Goal: Task Accomplishment & Management: Use online tool/utility

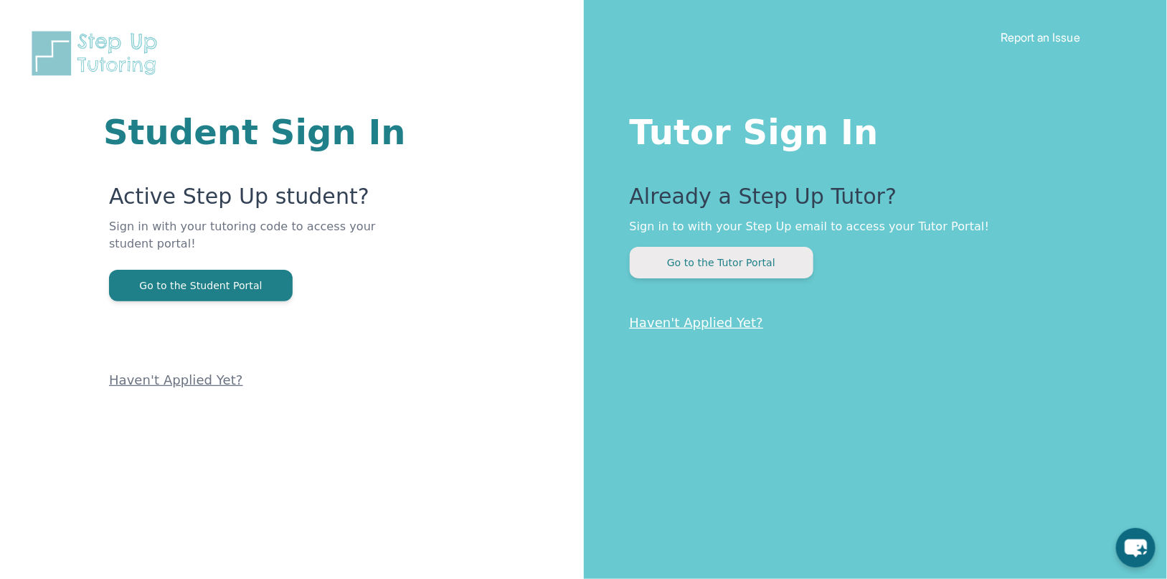
click at [668, 277] on button "Go to the Tutor Portal" at bounding box center [722, 263] width 184 height 32
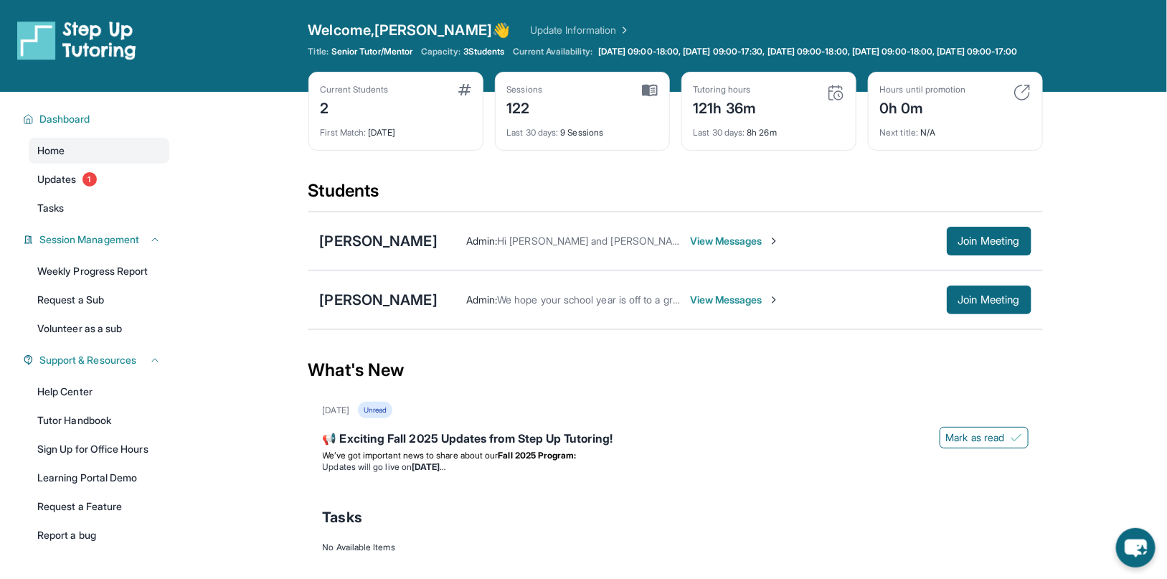
scroll to position [6, 0]
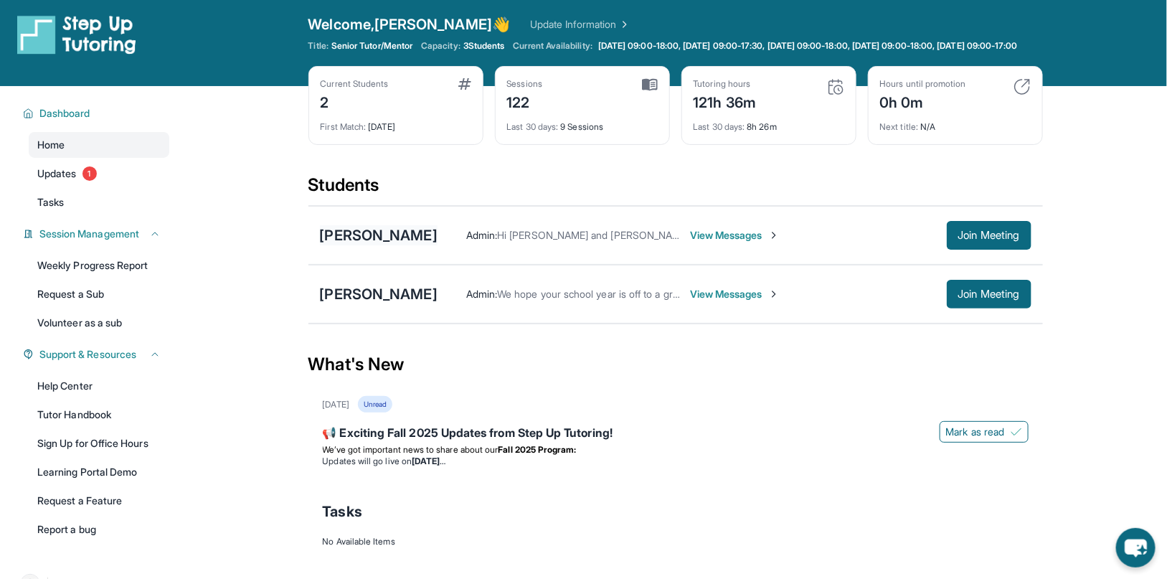
click at [394, 244] on div "[PERSON_NAME]" at bounding box center [379, 235] width 118 height 20
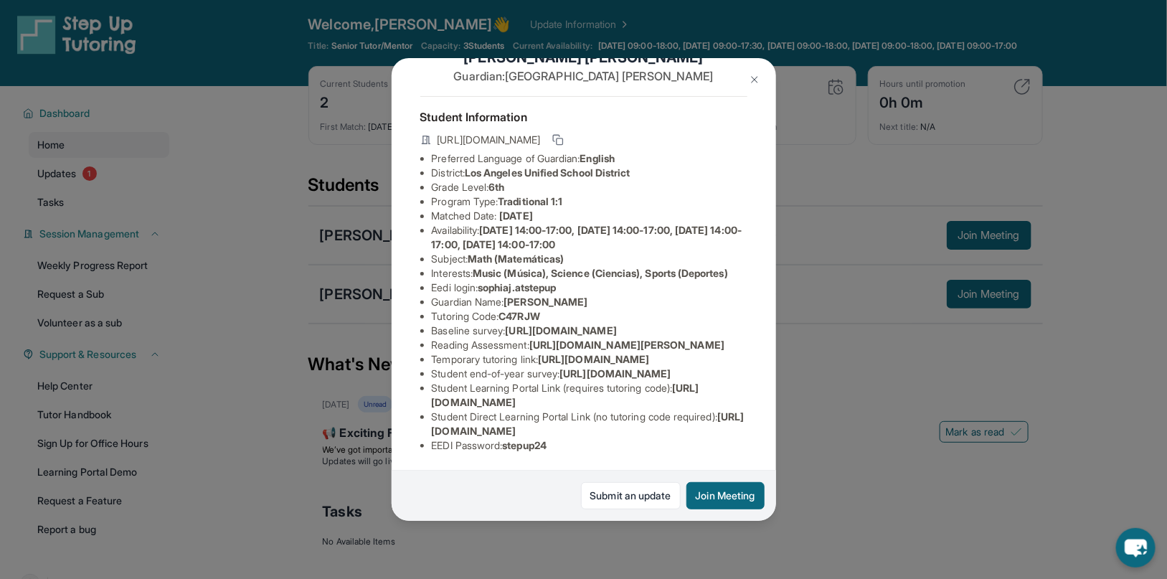
scroll to position [169, 0]
click at [569, 352] on li "Temporary tutoring link : [URL][DOMAIN_NAME]" at bounding box center [590, 359] width 316 height 14
click at [752, 85] on img at bounding box center [754, 79] width 11 height 11
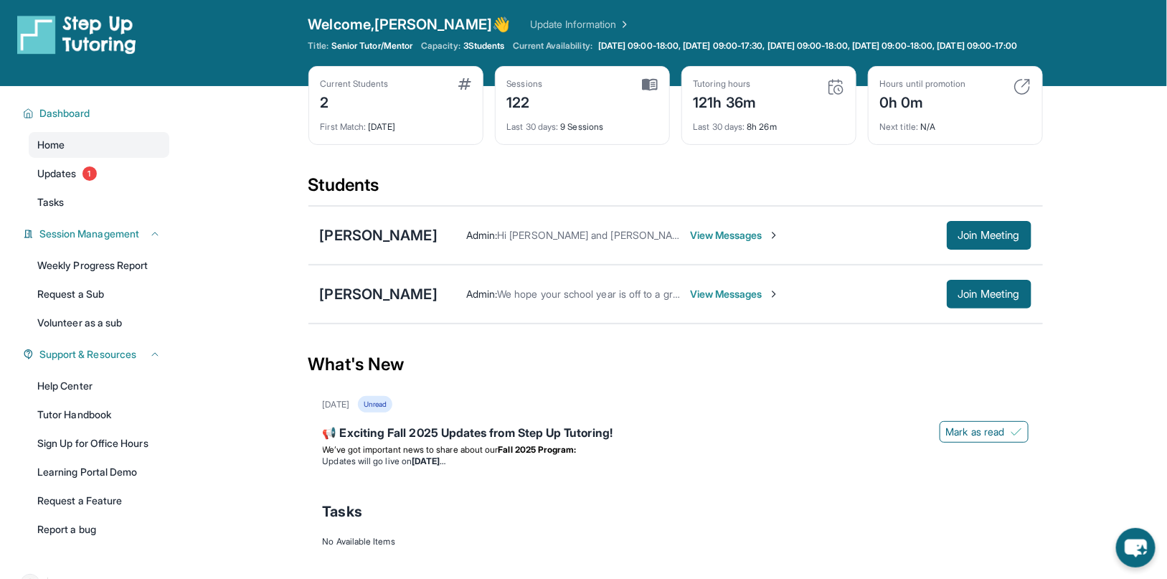
scroll to position [103, 0]
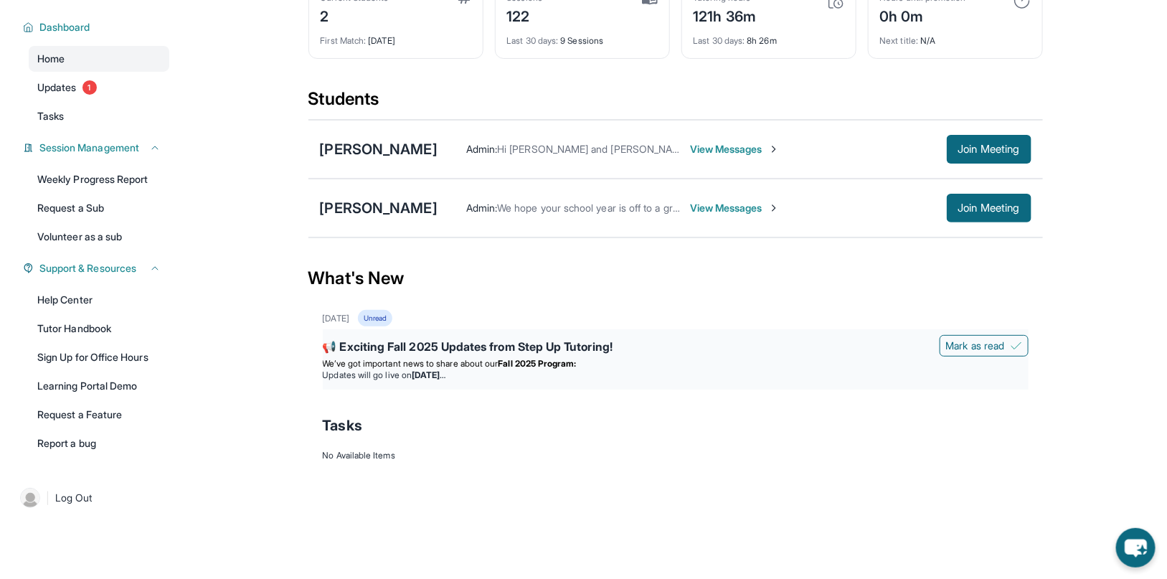
click at [577, 347] on div "📢 Exciting Fall 2025 Updates from Step Up Tutoring!" at bounding box center [676, 348] width 706 height 20
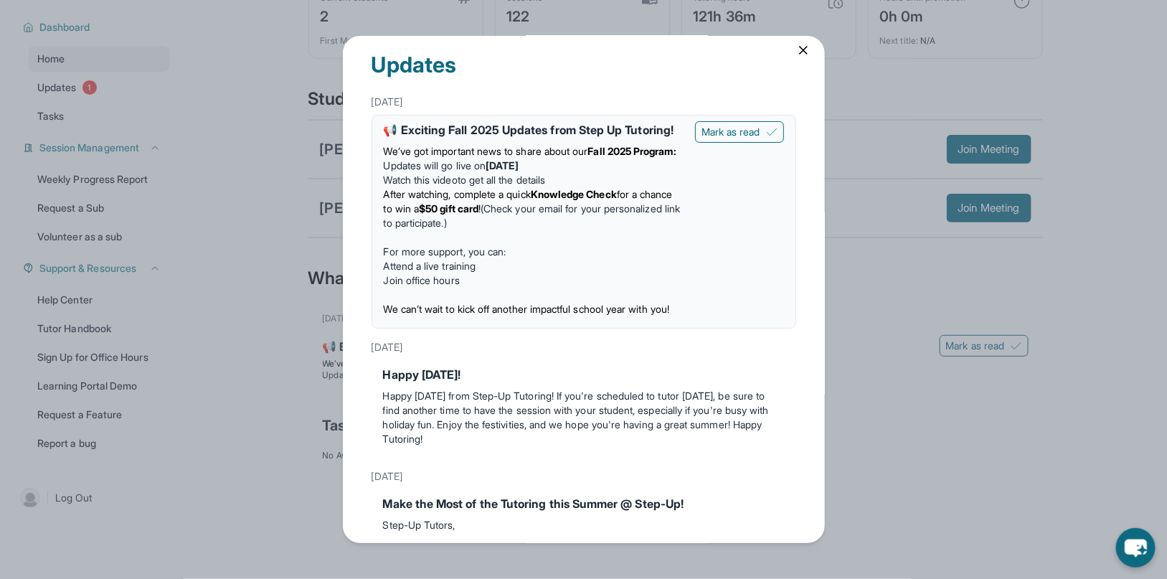
scroll to position [0, 0]
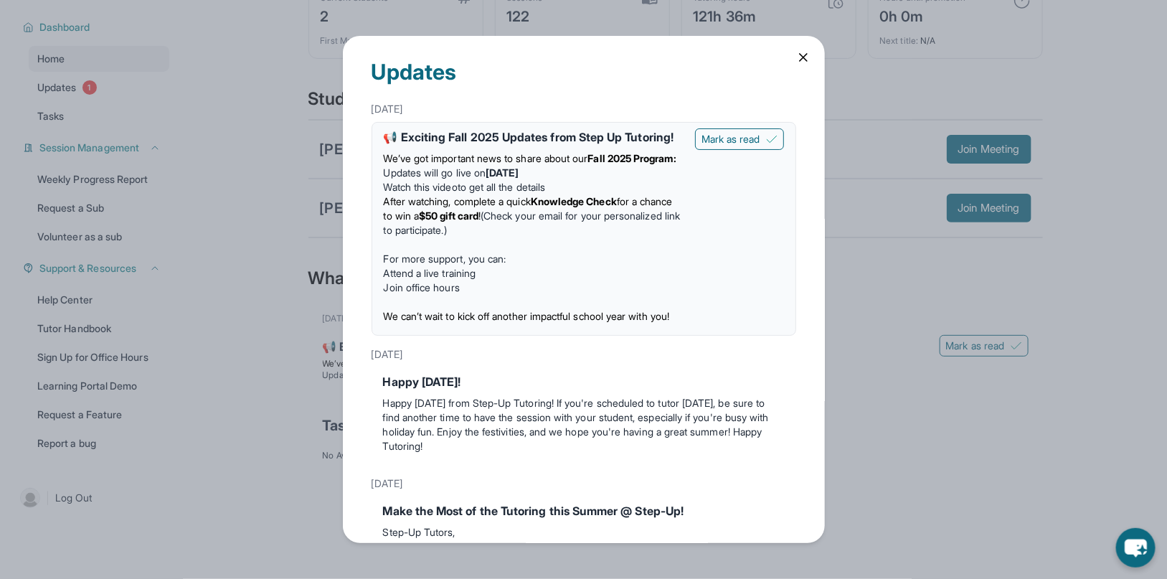
click at [247, 397] on div "Updates [DATE] 📢 Exciting Fall 2025 Updates from Step Up Tutoring! We’ve got im…" at bounding box center [583, 289] width 1167 height 579
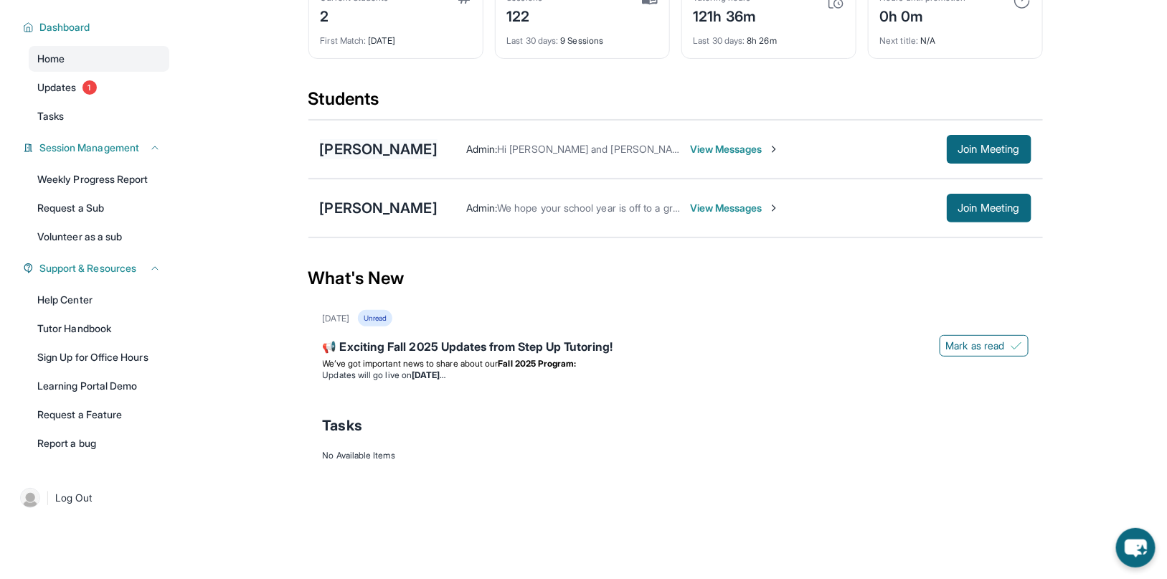
click at [407, 148] on div "[PERSON_NAME]" at bounding box center [379, 149] width 118 height 20
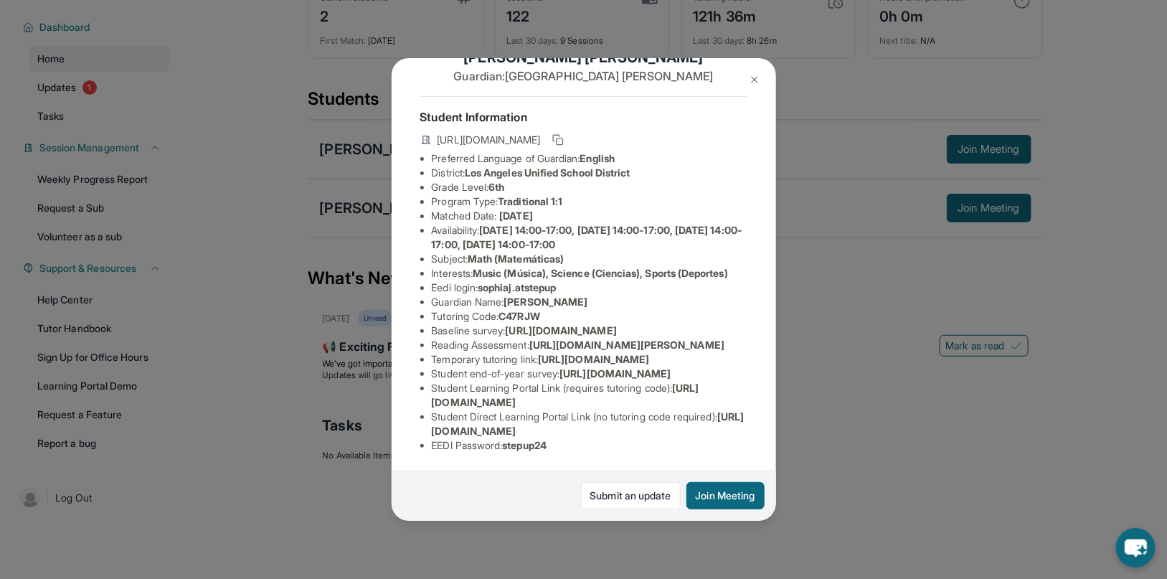
scroll to position [182, 0]
click at [756, 74] on img at bounding box center [754, 79] width 11 height 11
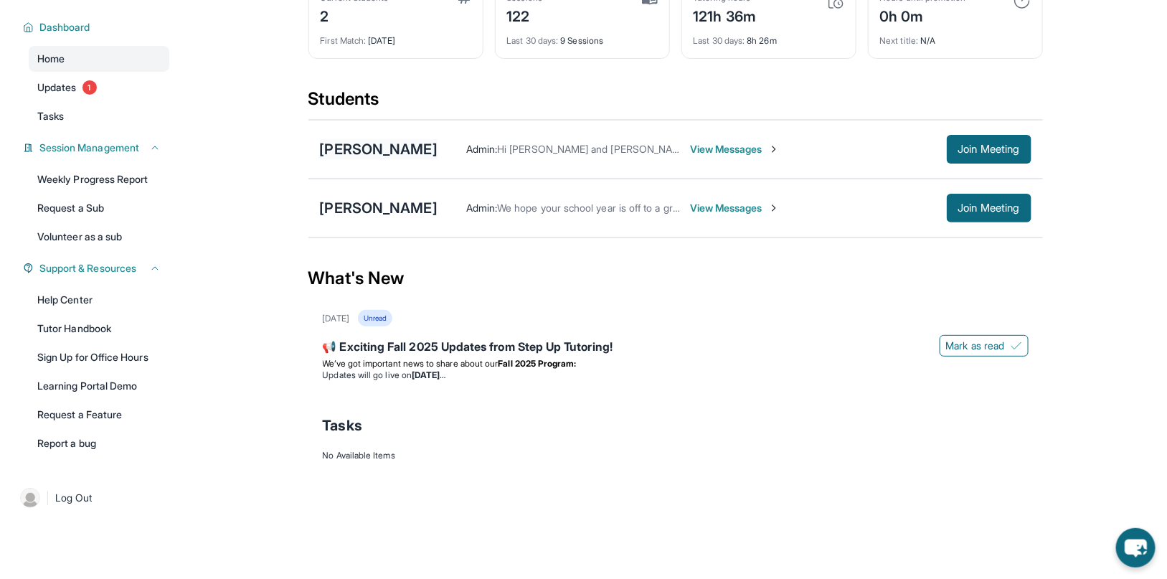
click at [391, 145] on div "[PERSON_NAME]" at bounding box center [379, 149] width 118 height 20
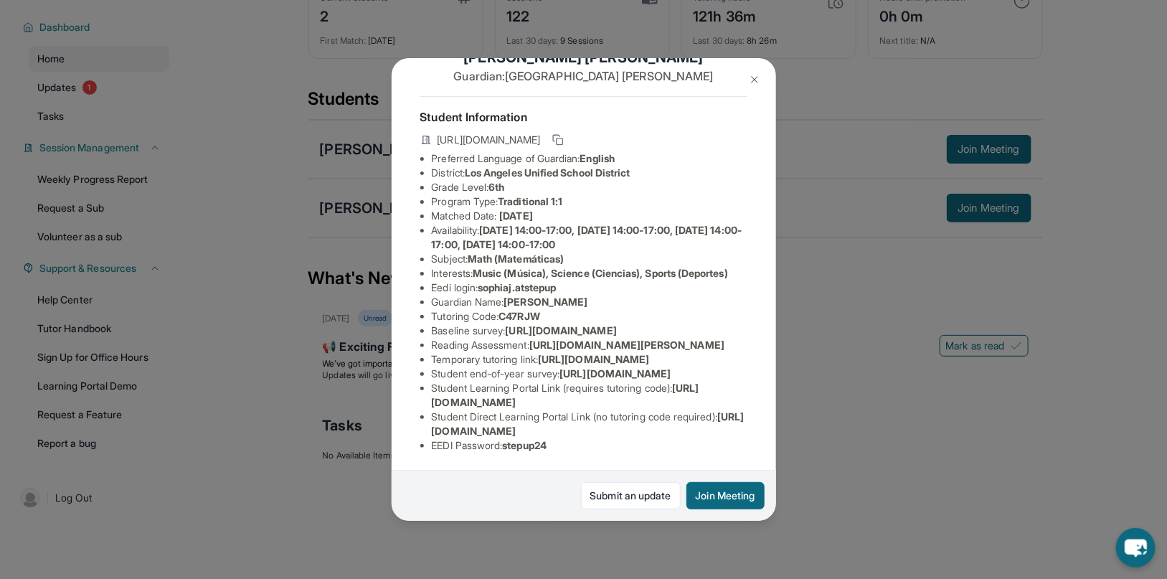
scroll to position [81, 0]
click at [607, 295] on li "Guardian Name : [PERSON_NAME]" at bounding box center [590, 302] width 316 height 14
drag, startPoint x: 589, startPoint y: 267, endPoint x: 484, endPoint y: 255, distance: 105.3
click at [484, 255] on ul "Preferred Language of Guardian: English District: [GEOGRAPHIC_DATA] Unified Sch…" at bounding box center [583, 301] width 327 height 301
copy span "sophiaj.atstepup"
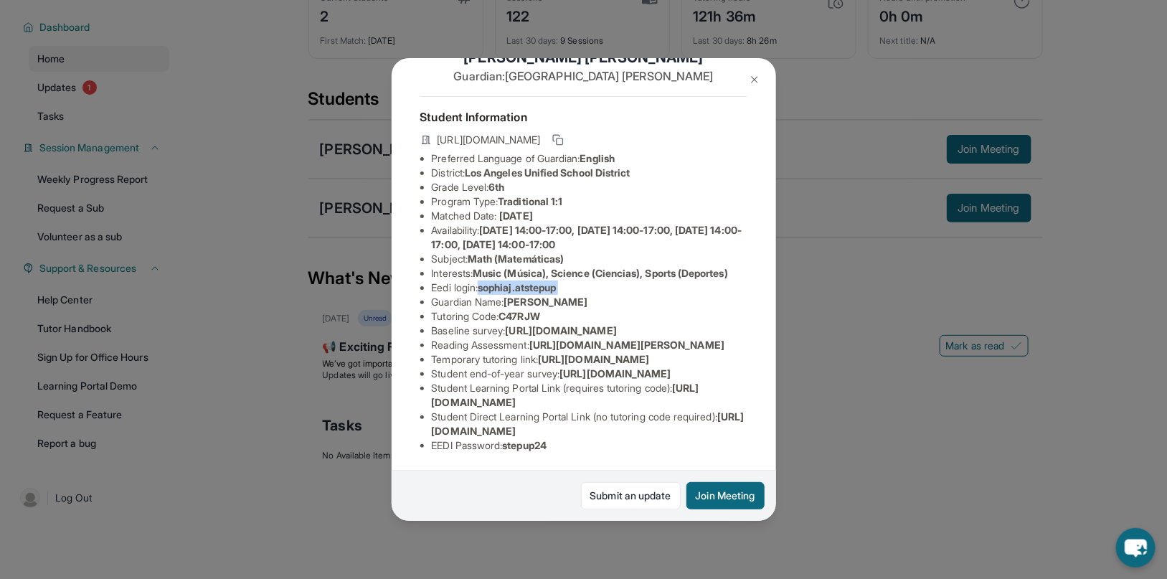
scroll to position [182, 0]
click at [755, 84] on img at bounding box center [754, 79] width 11 height 11
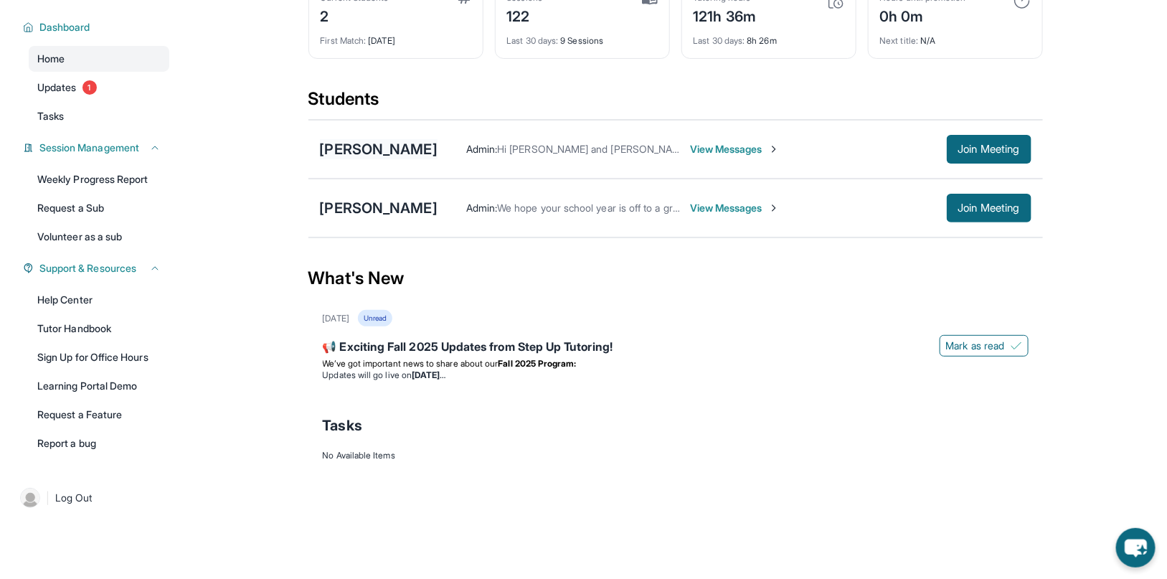
click at [389, 150] on div "[PERSON_NAME]" at bounding box center [379, 149] width 118 height 20
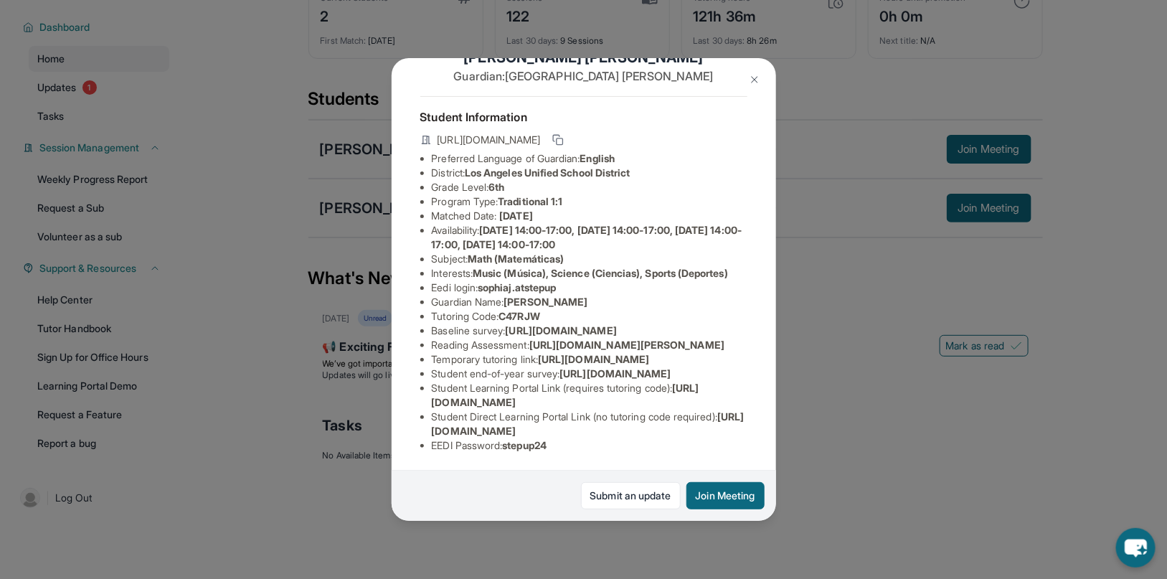
scroll to position [0, 0]
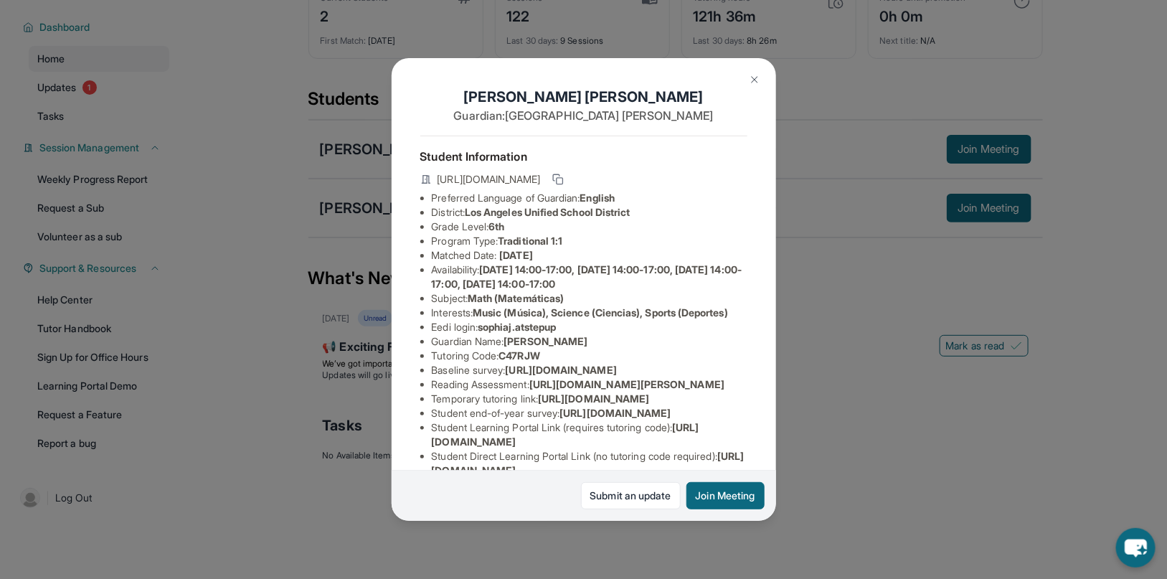
click at [181, 421] on div "[PERSON_NAME] Guardian: [PERSON_NAME] Student Information [URL][DOMAIN_NAME] Pr…" at bounding box center [583, 289] width 1167 height 579
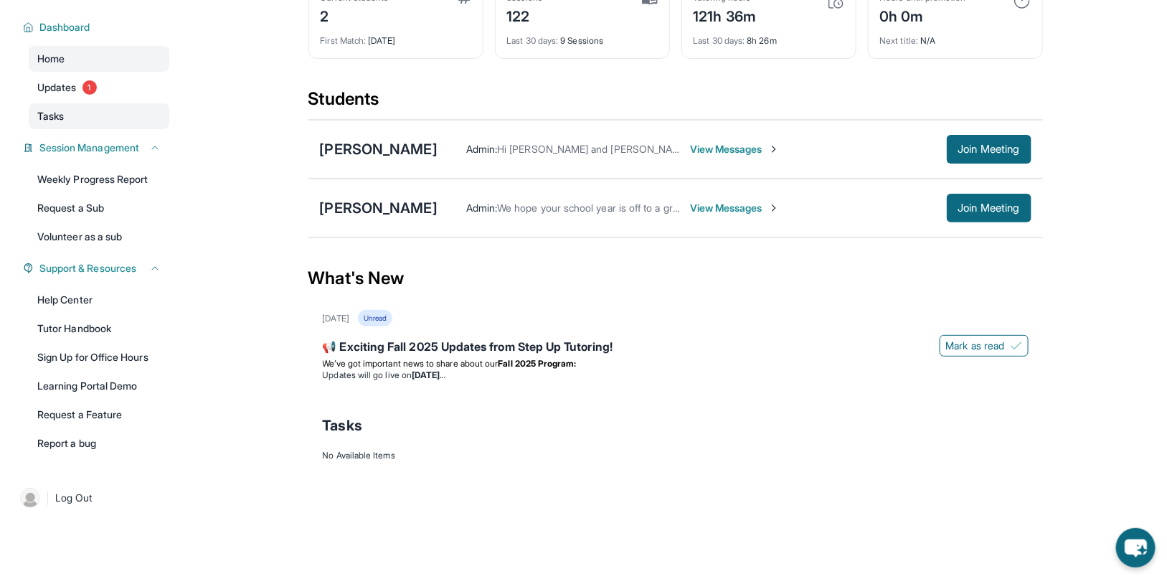
click at [74, 123] on link "Tasks" at bounding box center [99, 116] width 141 height 26
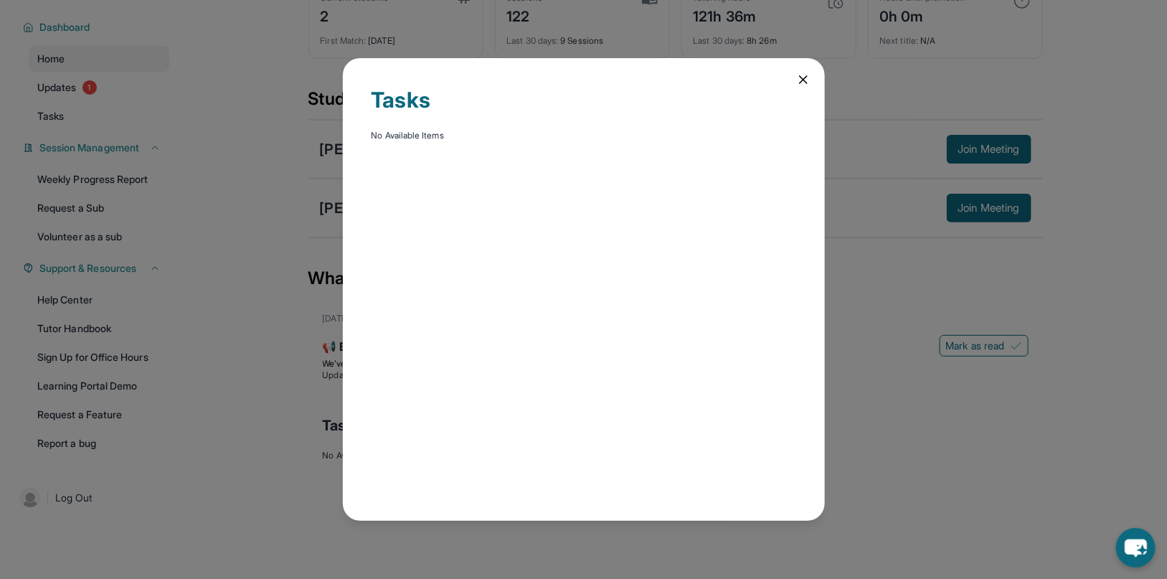
click at [800, 87] on div "Tasks No Available Items" at bounding box center [584, 289] width 482 height 463
click at [808, 78] on icon at bounding box center [803, 79] width 14 height 14
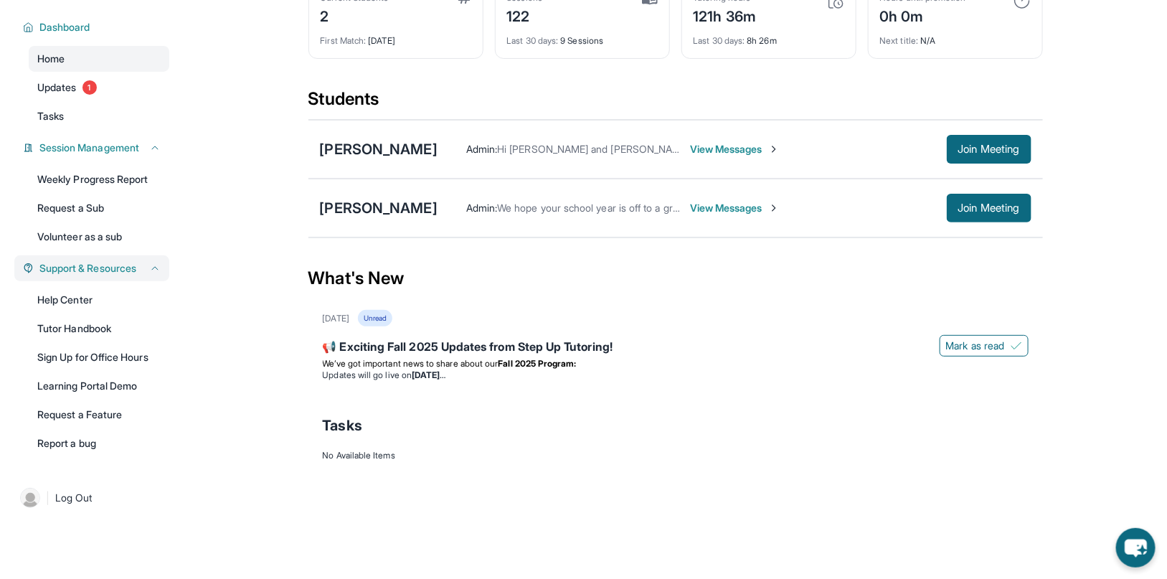
click at [156, 266] on icon at bounding box center [154, 267] width 11 height 11
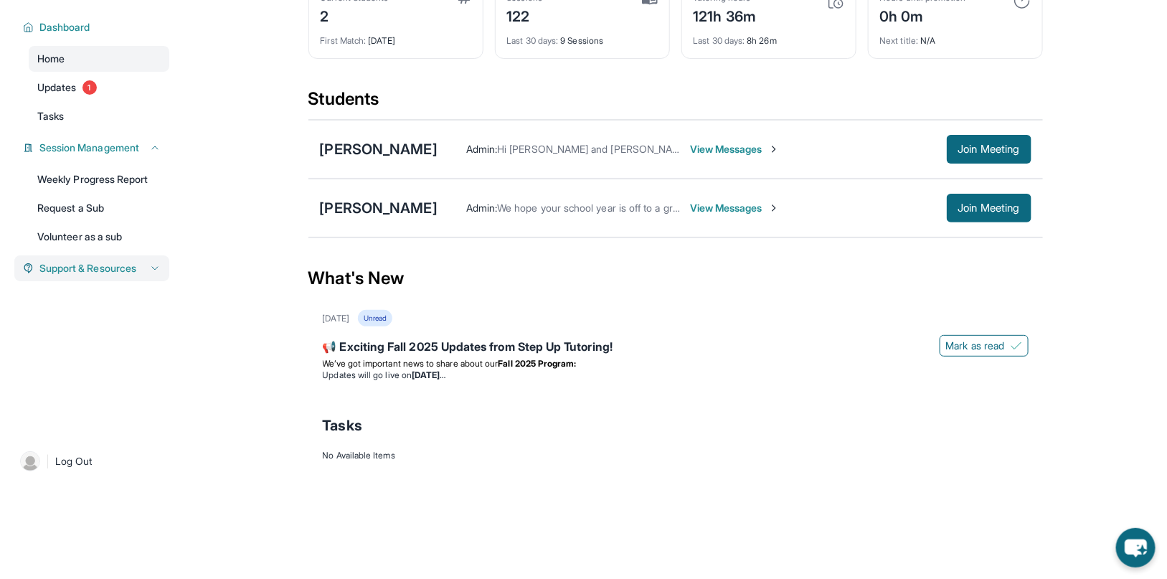
click at [156, 266] on icon at bounding box center [154, 267] width 11 height 11
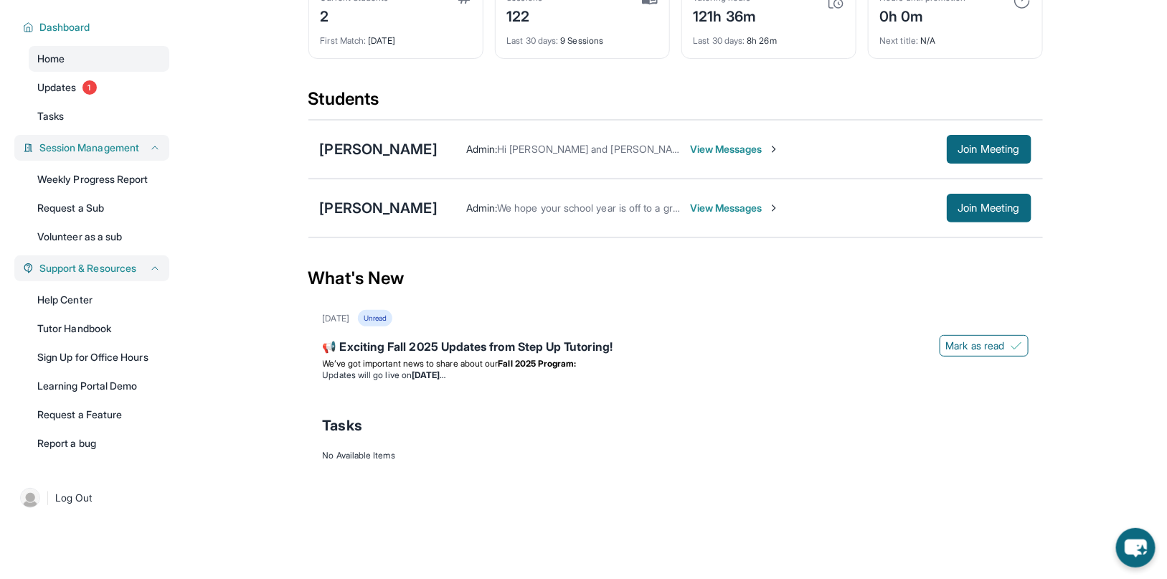
click at [158, 148] on icon at bounding box center [154, 147] width 11 height 11
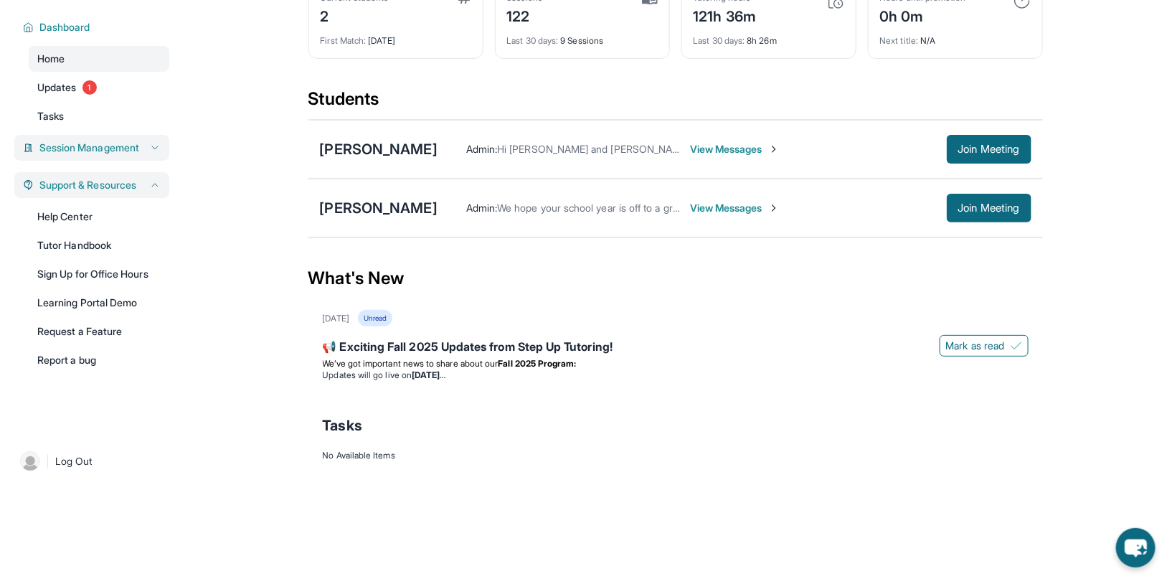
click at [158, 148] on icon at bounding box center [154, 147] width 11 height 11
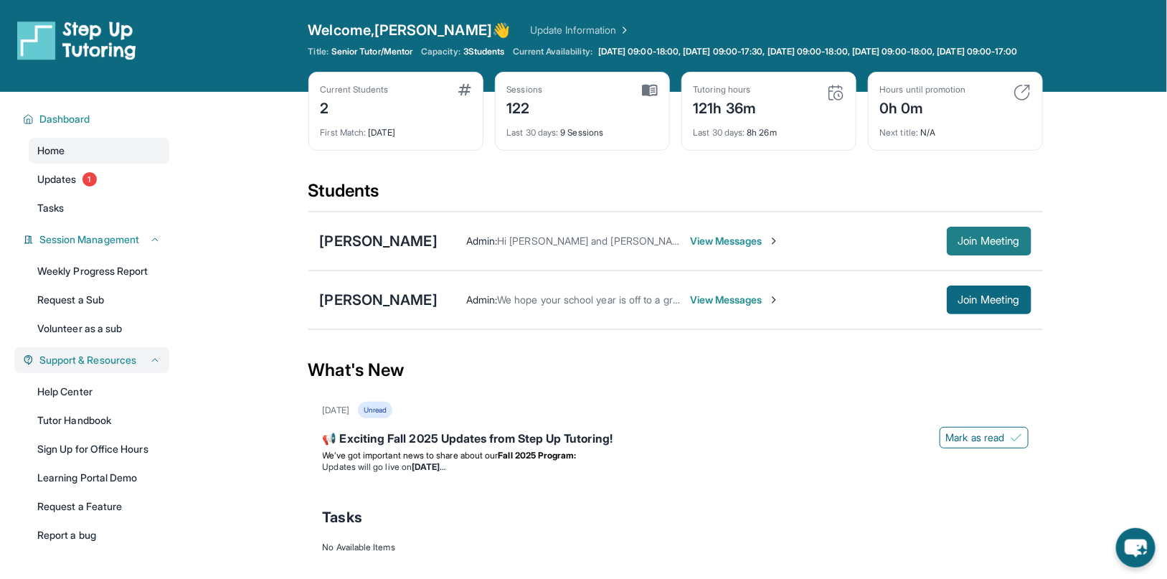
click at [999, 255] on button "Join Meeting" at bounding box center [989, 241] width 85 height 29
click at [700, 242] on div "Admin : Hi [PERSON_NAME] and [PERSON_NAME], Step Up Tutoring here! Our Summer T…" at bounding box center [734, 241] width 594 height 29
click at [748, 247] on span "View Messages" at bounding box center [735, 241] width 90 height 14
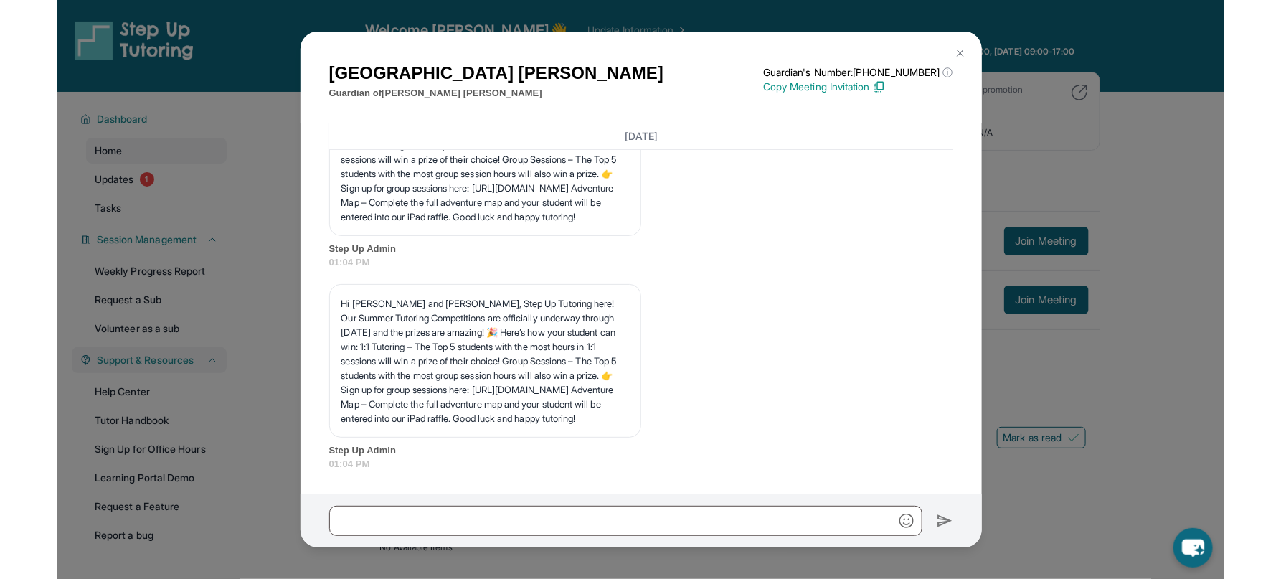
scroll to position [4479, 0]
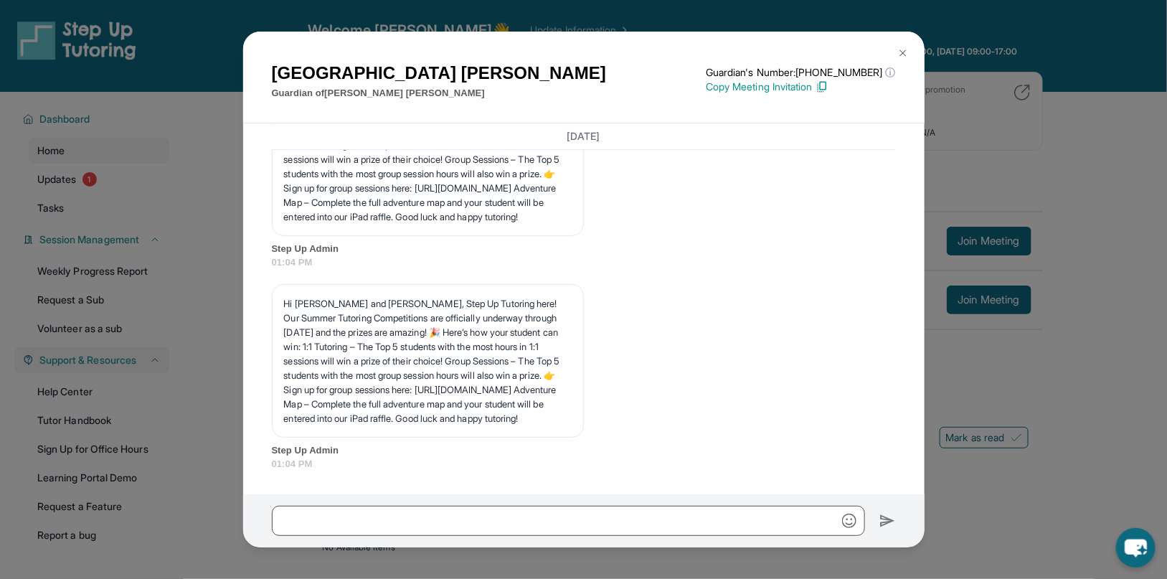
click at [896, 52] on button at bounding box center [902, 53] width 29 height 29
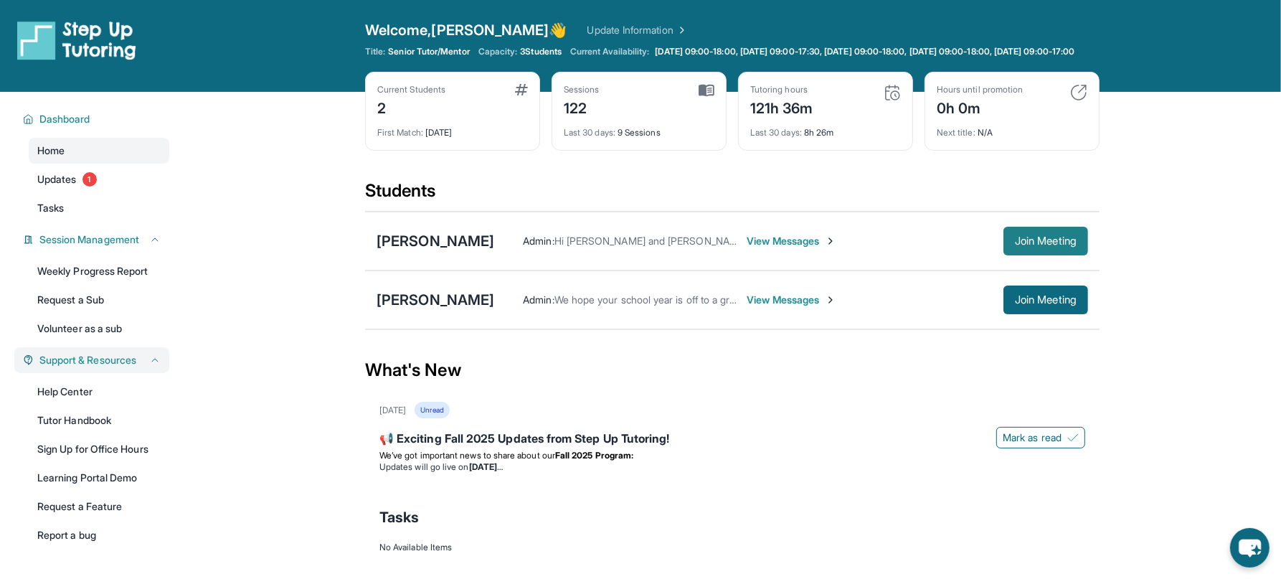
click at [1074, 245] on span "Join Meeting" at bounding box center [1046, 241] width 62 height 9
